Goal: Task Accomplishment & Management: Complete application form

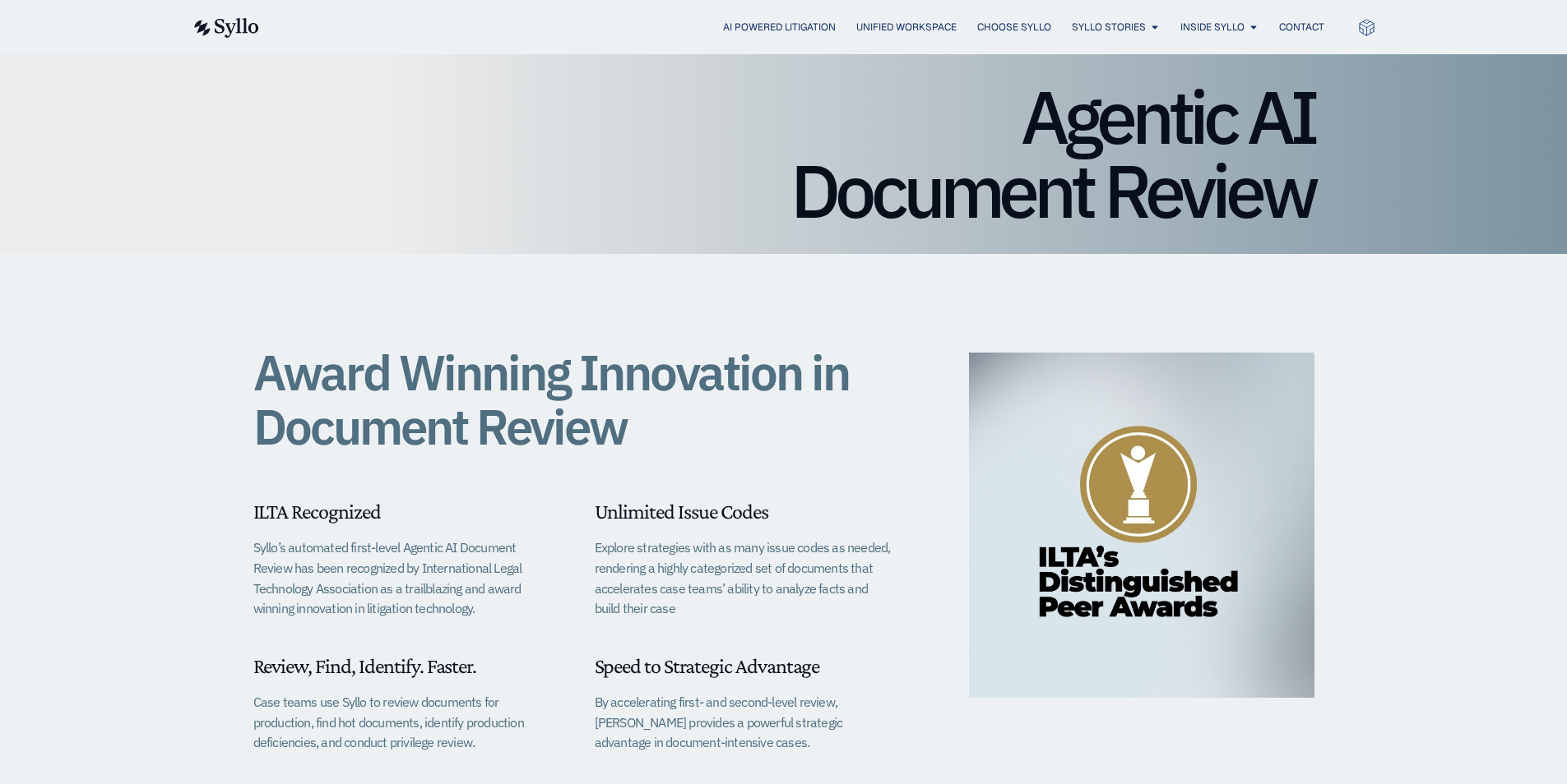
scroll to position [329, 0]
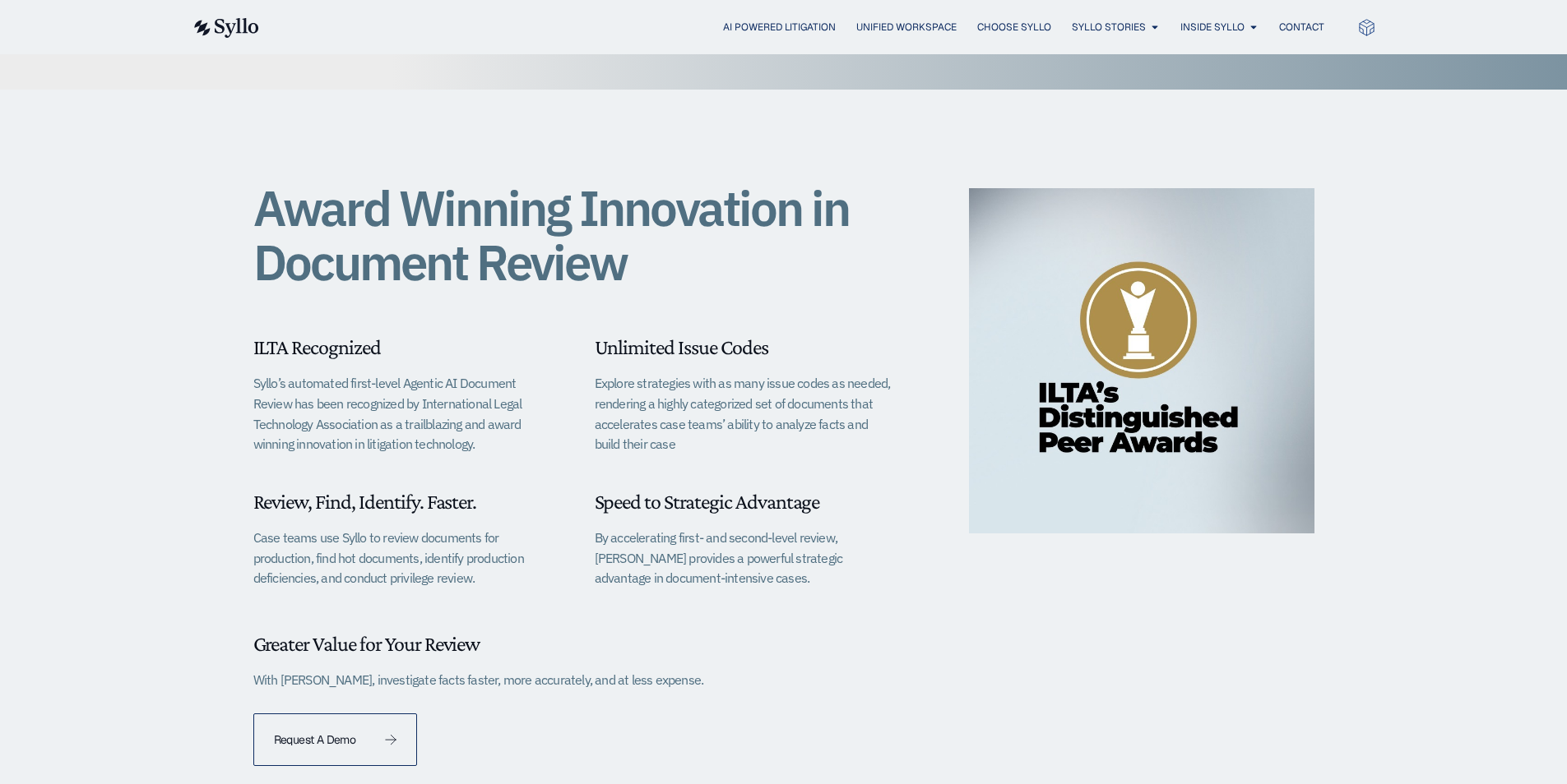
click at [327, 755] on link "Request A Demo" at bounding box center [335, 740] width 165 height 53
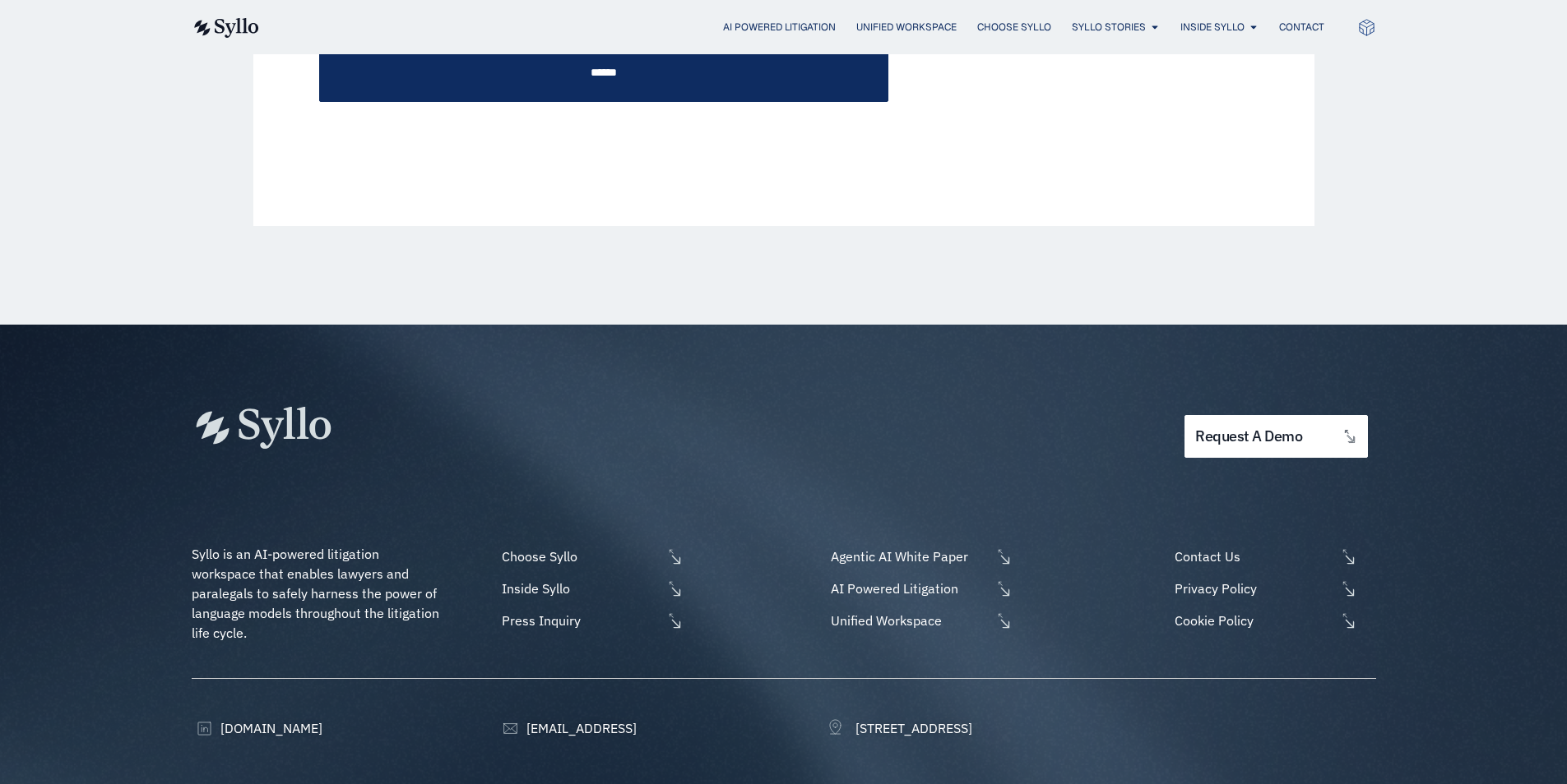
scroll to position [758, 0]
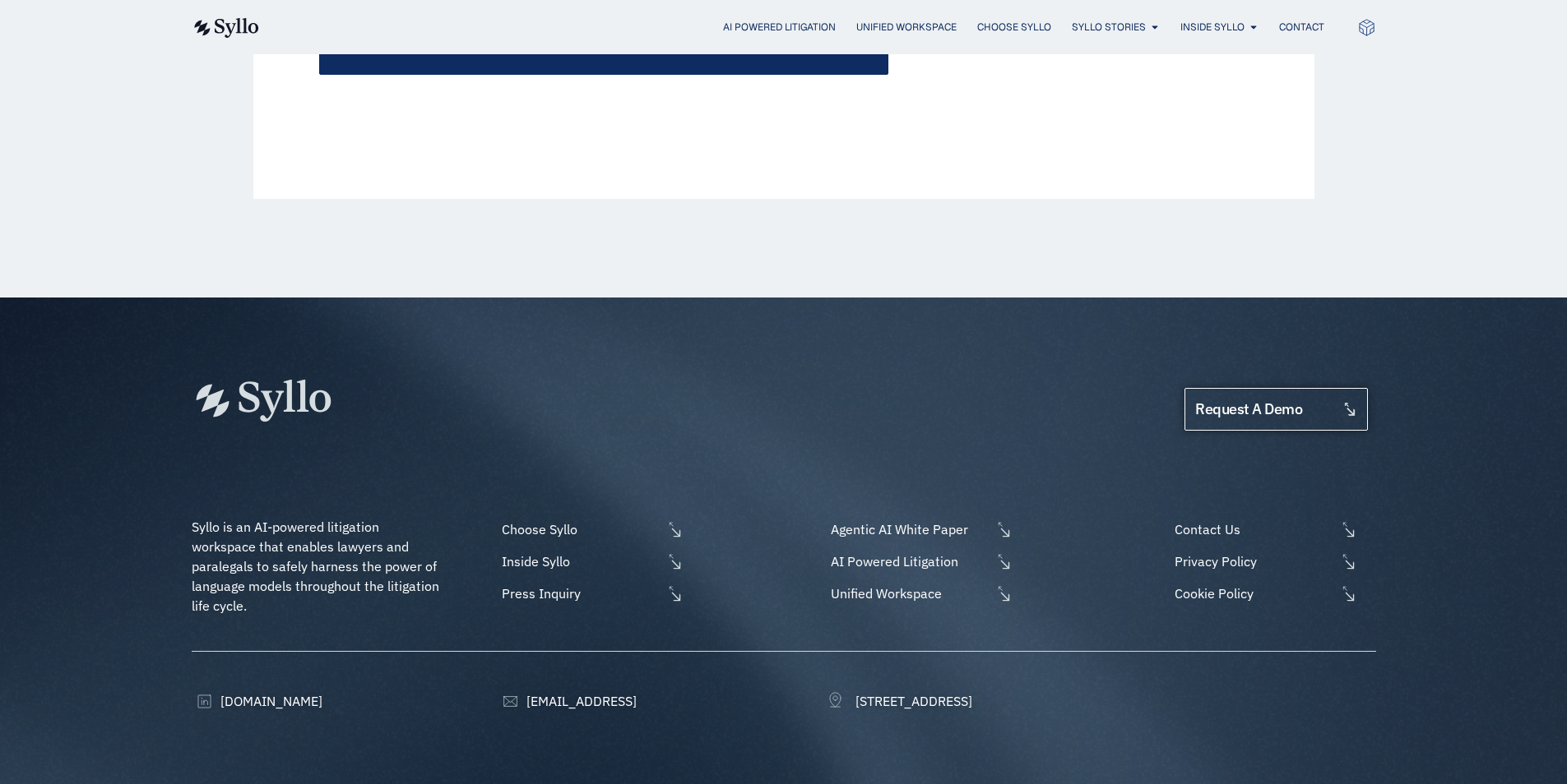
click at [1328, 388] on link "request a demo" at bounding box center [1276, 409] width 182 height 44
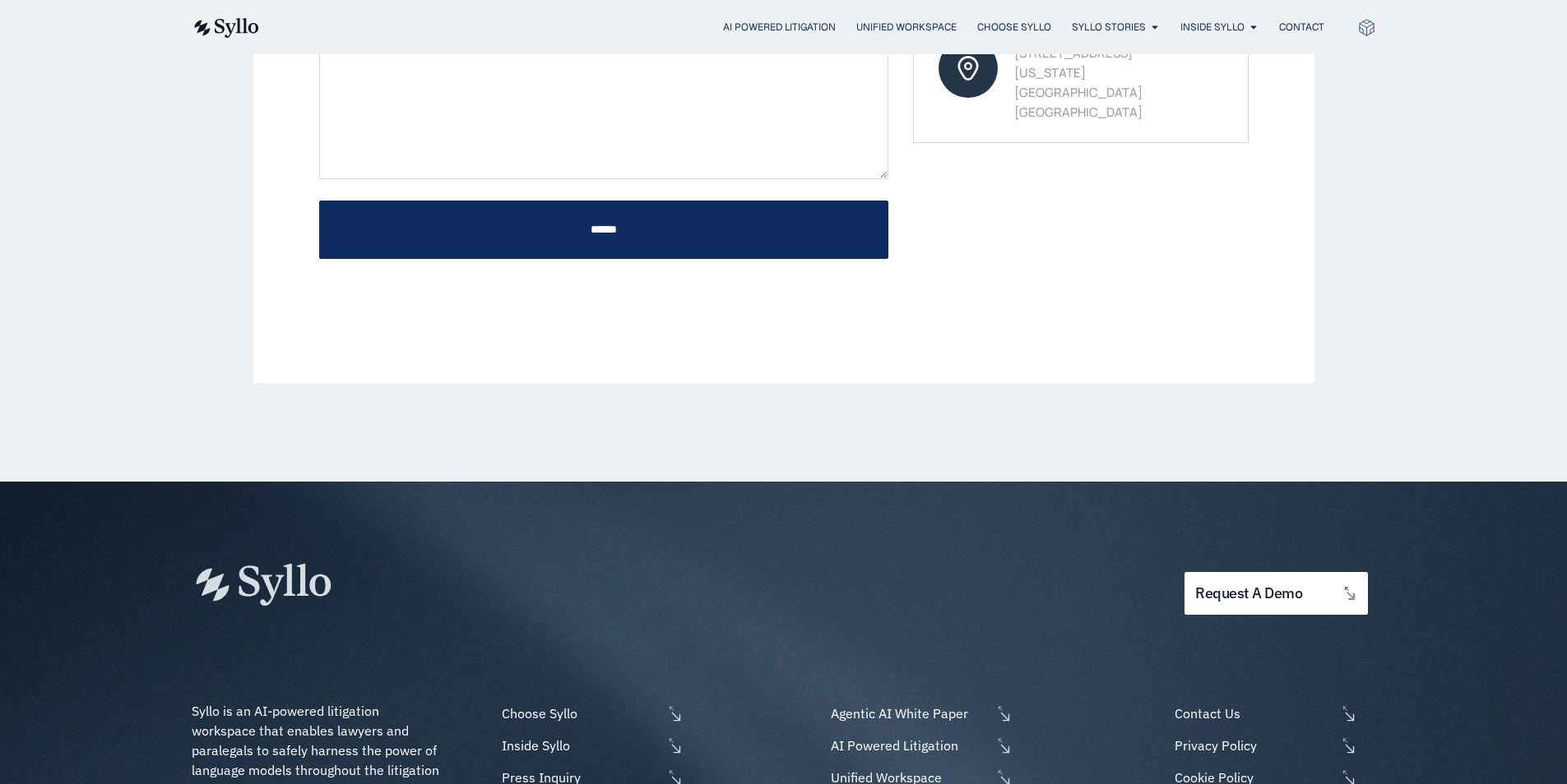
scroll to position [657, 0]
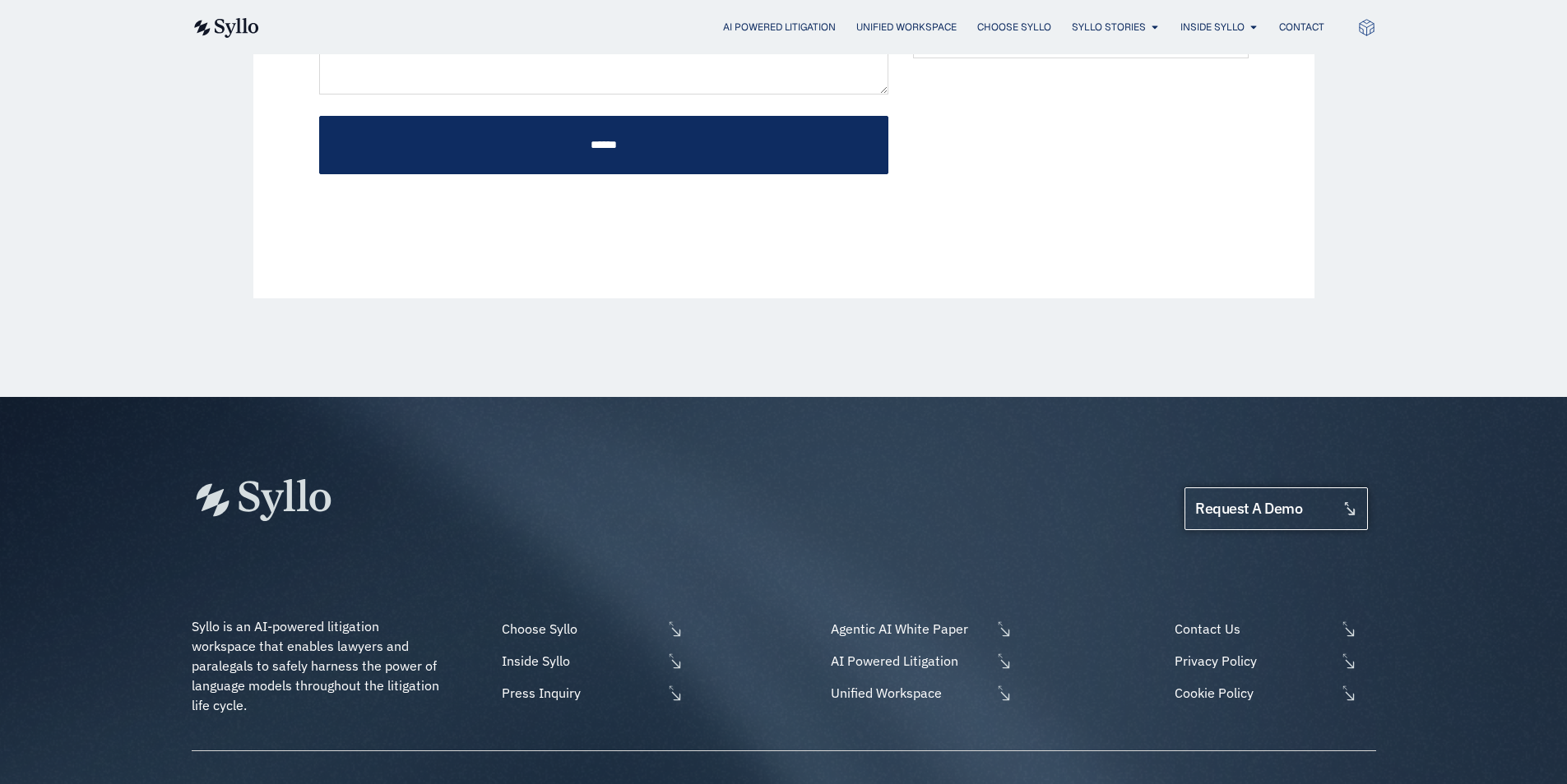
click at [1297, 488] on link "request a demo" at bounding box center [1276, 509] width 182 height 44
